Goal: Navigation & Orientation: Find specific page/section

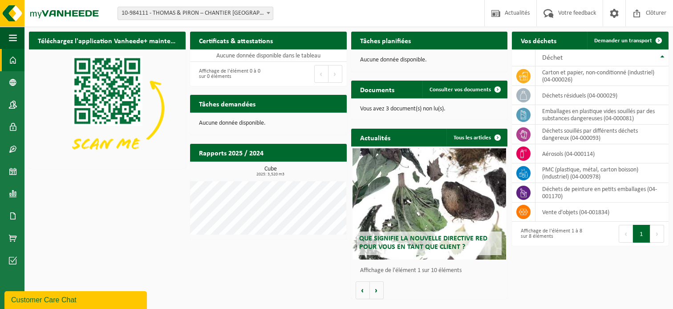
click at [254, 15] on span "10-984111 - THOMAS & PIRON – CHANTIER [GEOGRAPHIC_DATA] - [GEOGRAPHIC_DATA]-[GE…" at bounding box center [195, 13] width 155 height 12
click at [254, 14] on span "10-984111 - [PERSON_NAME] & [PERSON_NAME] – CHANTIER [GEOGRAPHIC_DATA] - [GEOGR…" at bounding box center [195, 13] width 155 height 12
click at [7, 176] on link "Calendrier" at bounding box center [12, 171] width 24 height 22
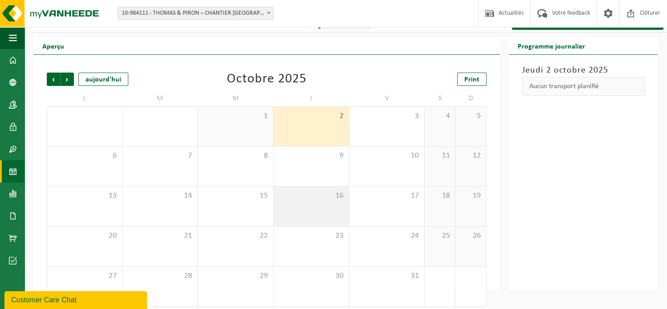
scroll to position [21, 0]
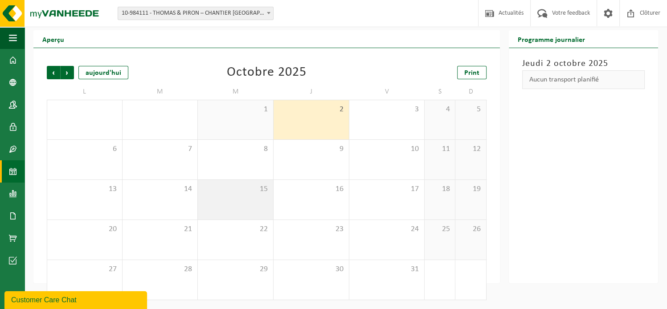
click at [235, 202] on div "15" at bounding box center [235, 200] width 75 height 40
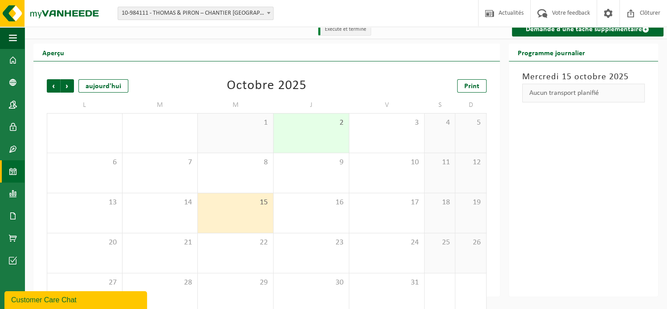
scroll to position [0, 0]
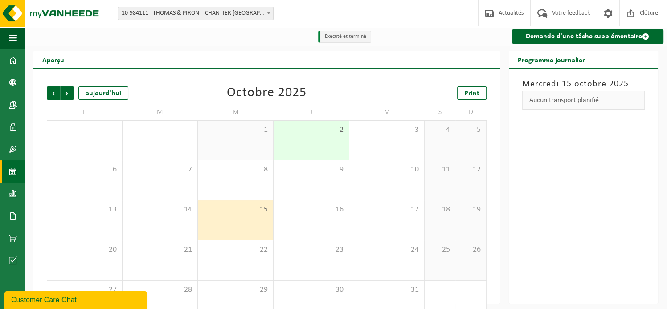
click at [251, 13] on span "10-984111 - [PERSON_NAME] & [PERSON_NAME] – CHANTIER [GEOGRAPHIC_DATA] - [GEOGR…" at bounding box center [195, 13] width 155 height 12
click at [12, 58] on span at bounding box center [13, 60] width 8 height 22
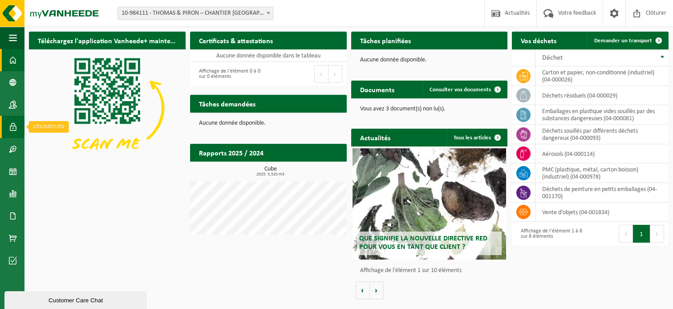
click at [17, 128] on link "Utilisateurs" at bounding box center [12, 127] width 24 height 22
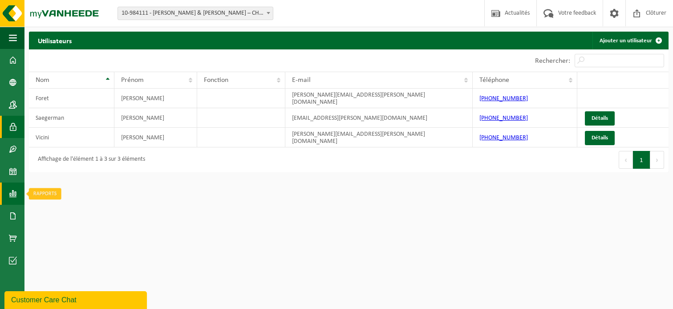
click at [13, 202] on span at bounding box center [13, 194] width 8 height 22
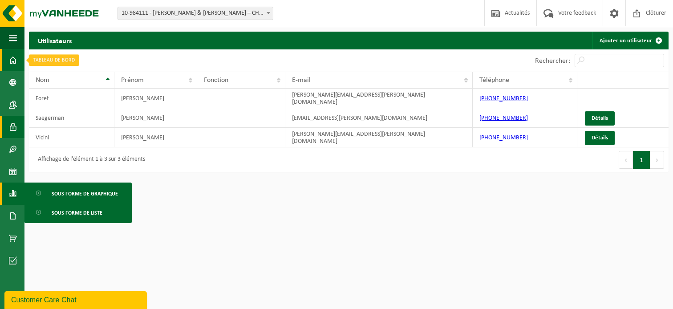
click at [10, 64] on span at bounding box center [13, 60] width 8 height 22
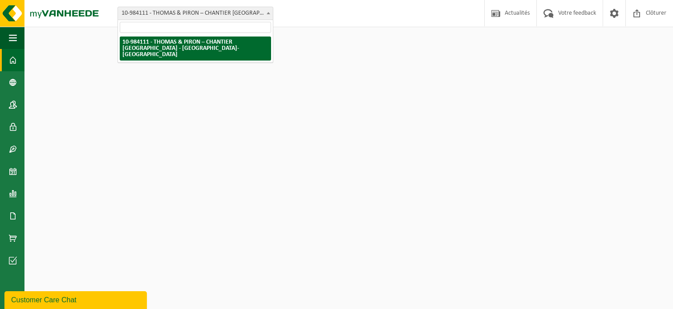
click at [267, 16] on span at bounding box center [268, 13] width 9 height 12
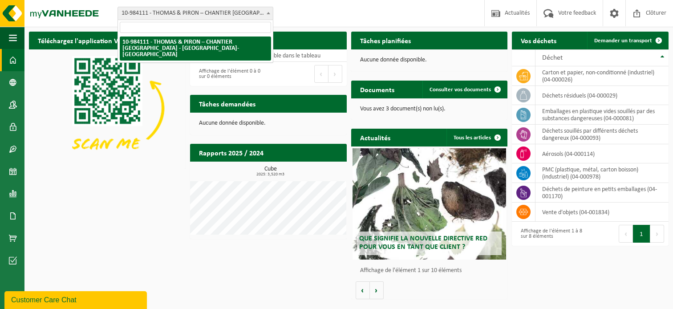
click at [249, 26] on input "search" at bounding box center [195, 27] width 151 height 11
click at [346, 16] on div "Site: 10-984111 - THOMAS & PIRON – CHANTIER LOUVAIN-LA-NEUVE LLNCISE2 - OTTIGNI…" at bounding box center [336, 13] width 673 height 27
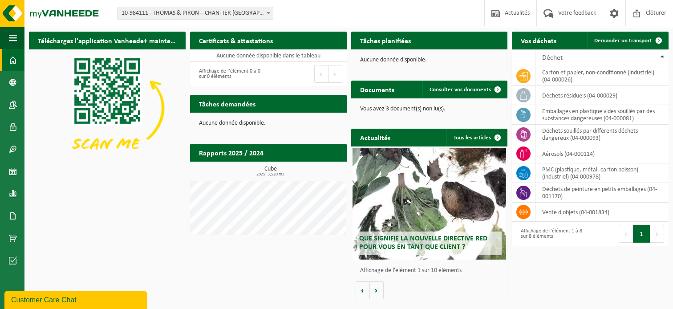
click at [249, 17] on span "10-984111 - THOMAS & PIRON – CHANTIER [GEOGRAPHIC_DATA] - [GEOGRAPHIC_DATA]-[GE…" at bounding box center [195, 13] width 155 height 12
click at [12, 99] on span at bounding box center [13, 105] width 8 height 22
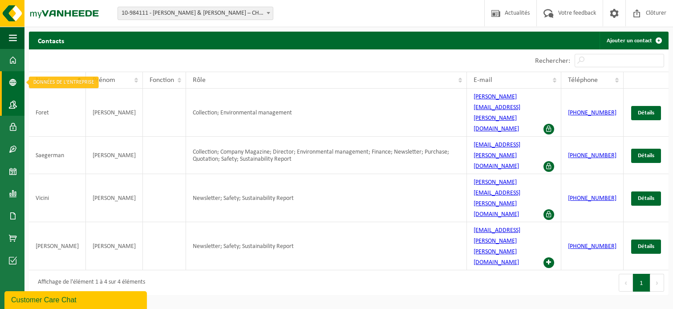
click at [18, 88] on link "Données de l'entrepr..." at bounding box center [12, 82] width 24 height 22
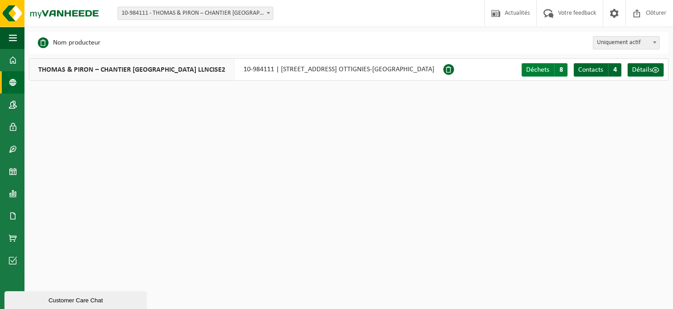
click at [561, 75] on span "8" at bounding box center [560, 69] width 13 height 13
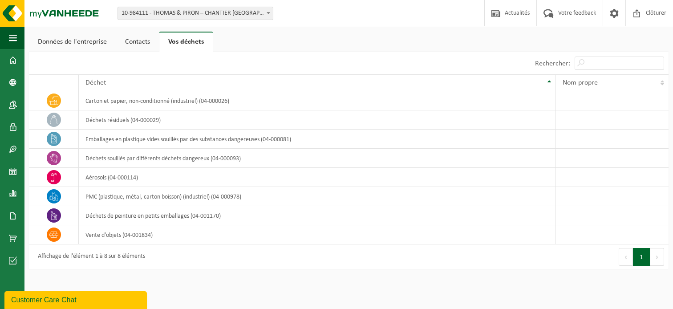
click at [138, 41] on link "Contacts" at bounding box center [137, 42] width 43 height 20
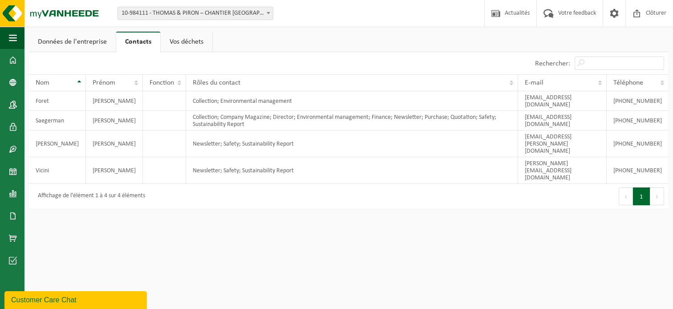
click at [98, 40] on link "Données de l'entreprise" at bounding box center [72, 42] width 87 height 20
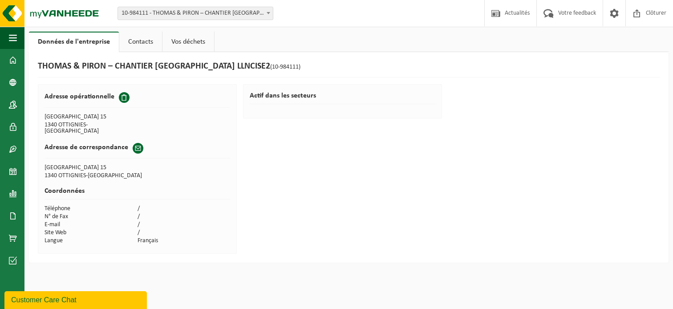
click at [142, 51] on link "Contacts" at bounding box center [140, 42] width 43 height 20
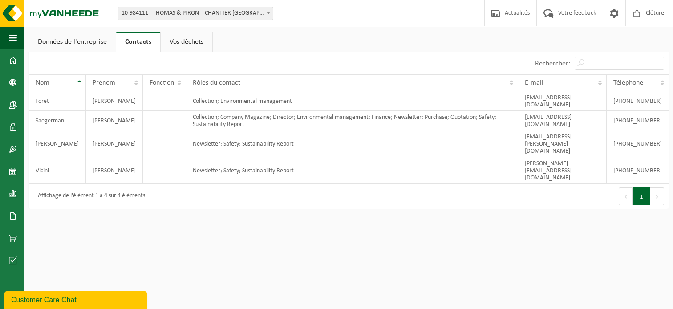
click at [182, 46] on link "Vos déchets" at bounding box center [187, 42] width 52 height 20
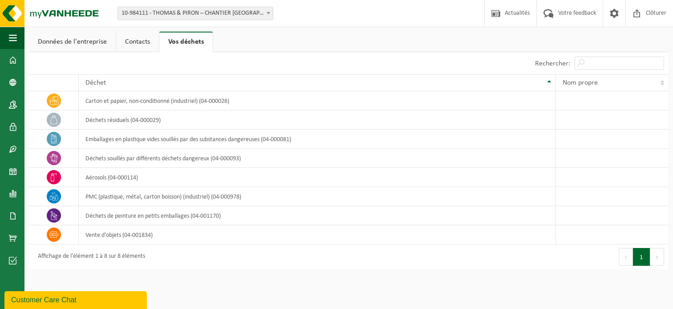
click at [97, 40] on link "Données de l'entreprise" at bounding box center [72, 42] width 87 height 20
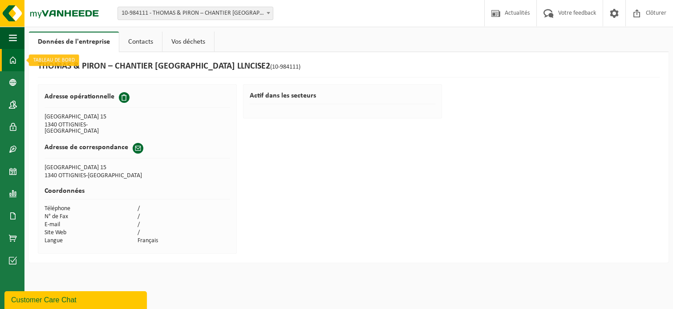
click at [17, 55] on link "Tableau de bord" at bounding box center [12, 60] width 24 height 22
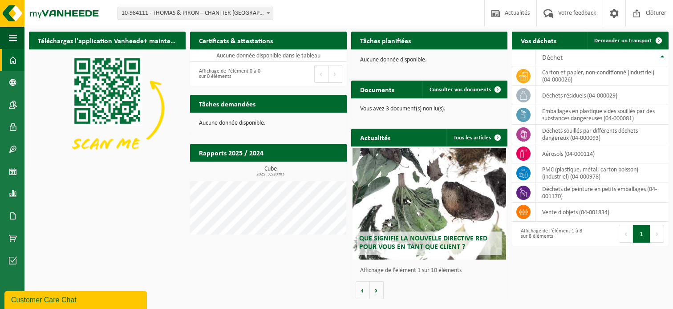
click at [270, 13] on b at bounding box center [269, 13] width 4 height 2
click at [237, 262] on div "Téléchargez l'application Vanheede+ maintenant! Cachez Certificats & attestatio…" at bounding box center [349, 165] width 644 height 277
click at [611, 14] on span at bounding box center [614, 13] width 13 height 26
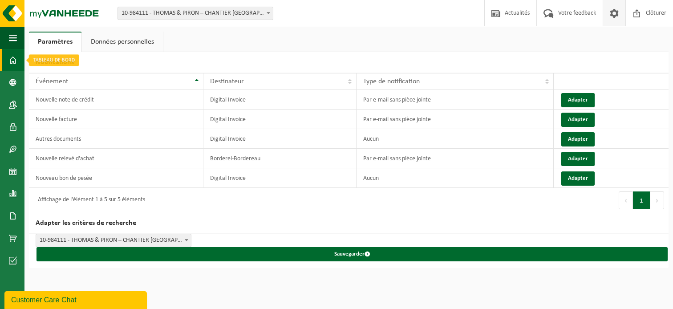
click at [20, 59] on link "Tableau de bord" at bounding box center [12, 60] width 24 height 22
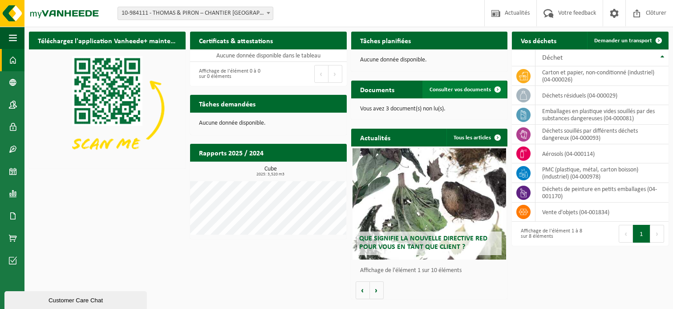
click at [478, 93] on link "Consulter vos documents" at bounding box center [465, 90] width 84 height 18
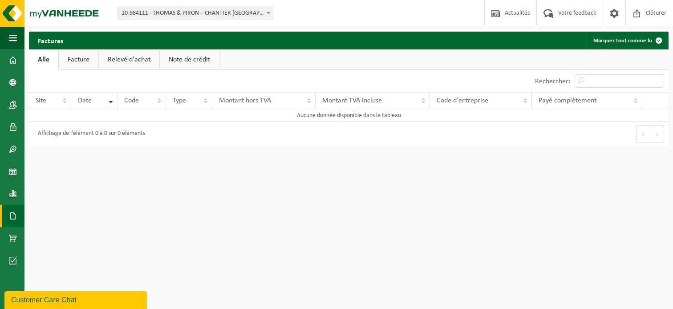
click at [77, 62] on link "Facture" at bounding box center [79, 59] width 40 height 20
click at [115, 57] on link "Relevé d'achat" at bounding box center [129, 59] width 61 height 20
click at [192, 57] on link "Note de crédit" at bounding box center [190, 59] width 59 height 20
click at [48, 54] on link "Alle" at bounding box center [43, 59] width 29 height 20
click at [9, 59] on span at bounding box center [13, 60] width 8 height 22
